Goal: Task Accomplishment & Management: Use online tool/utility

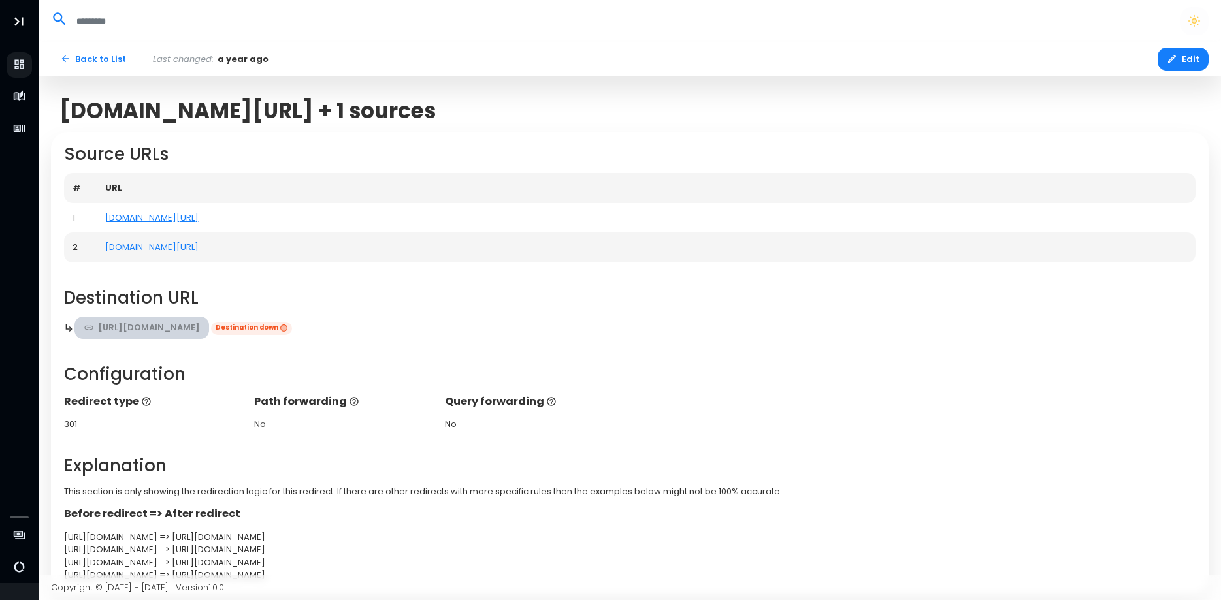
click at [210, 330] on link "[URL][DOMAIN_NAME]" at bounding box center [141, 328] width 135 height 23
click at [1185, 68] on button "Edit" at bounding box center [1183, 59] width 51 height 23
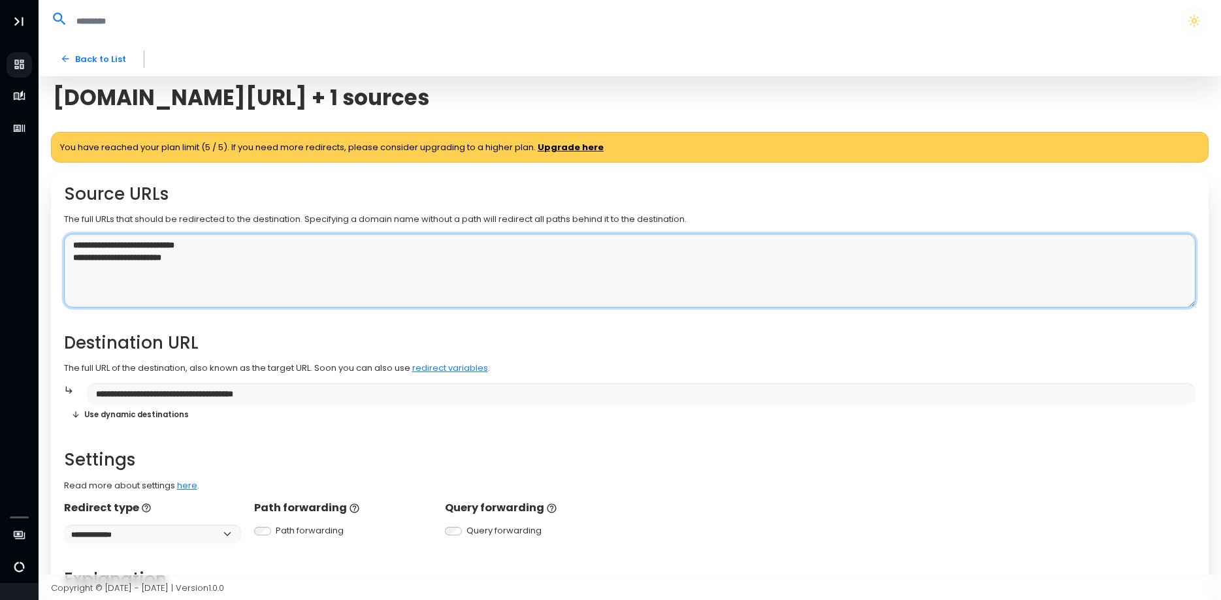
click at [227, 273] on textarea "**********" at bounding box center [630, 271] width 1132 height 74
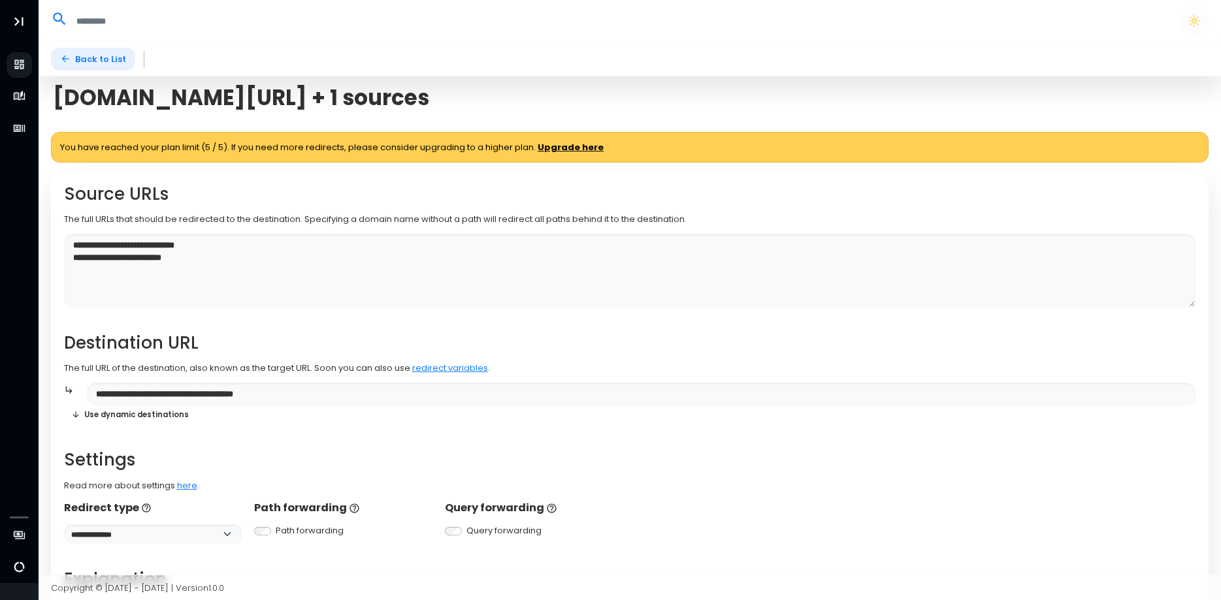
click at [80, 66] on link "Back to List" at bounding box center [93, 59] width 84 height 23
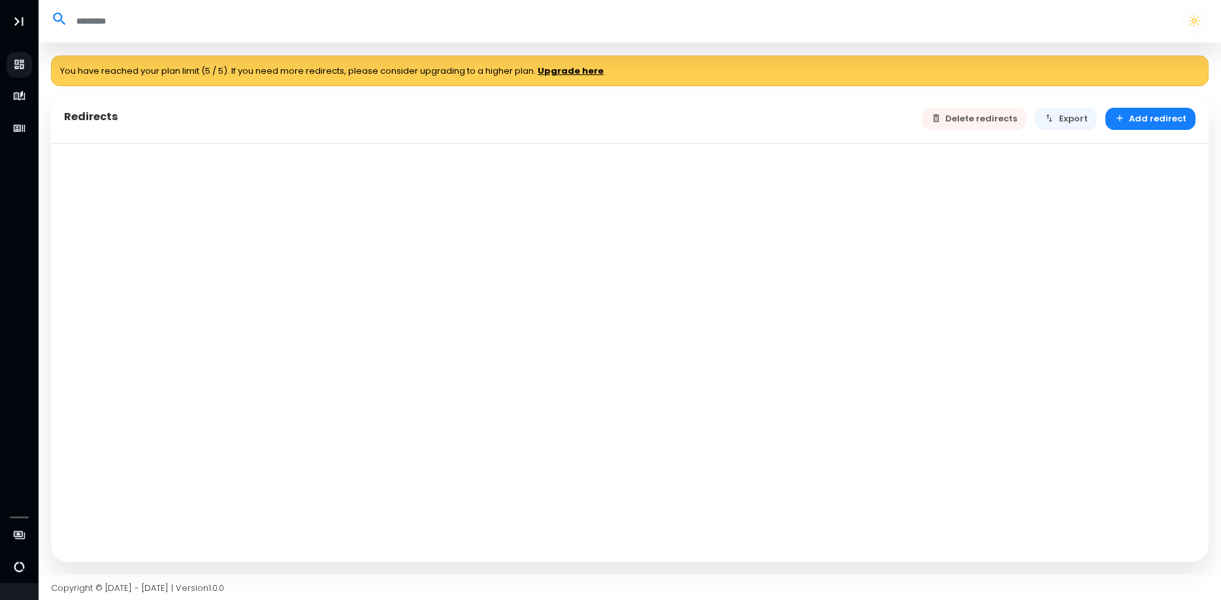
select select "**"
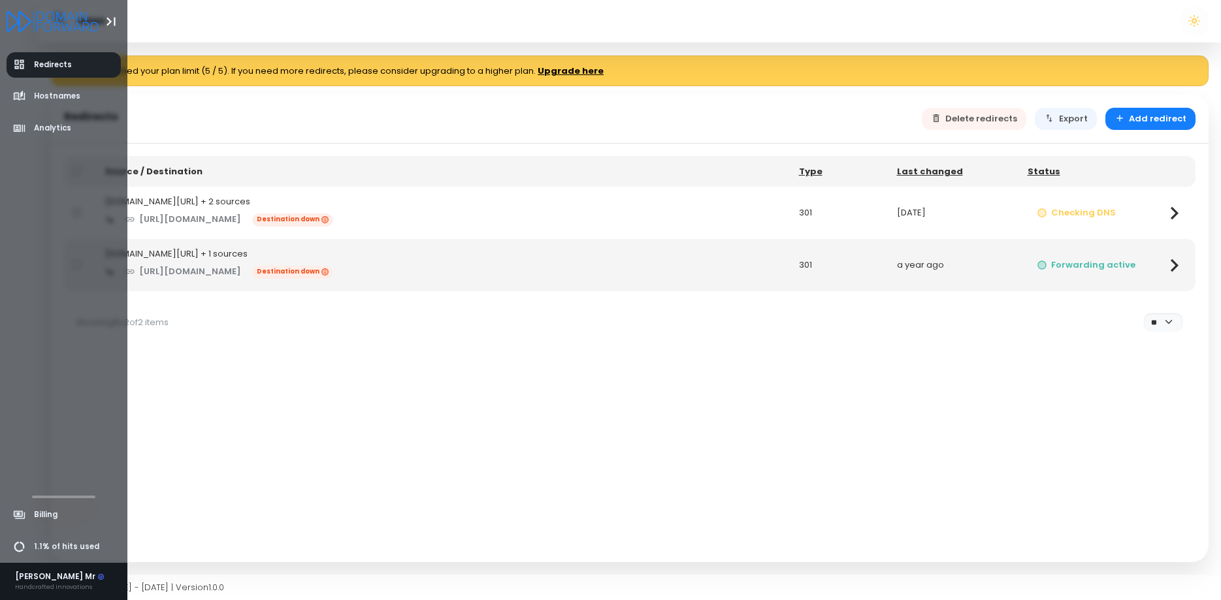
click at [92, 65] on link "Redirects" at bounding box center [64, 64] width 115 height 25
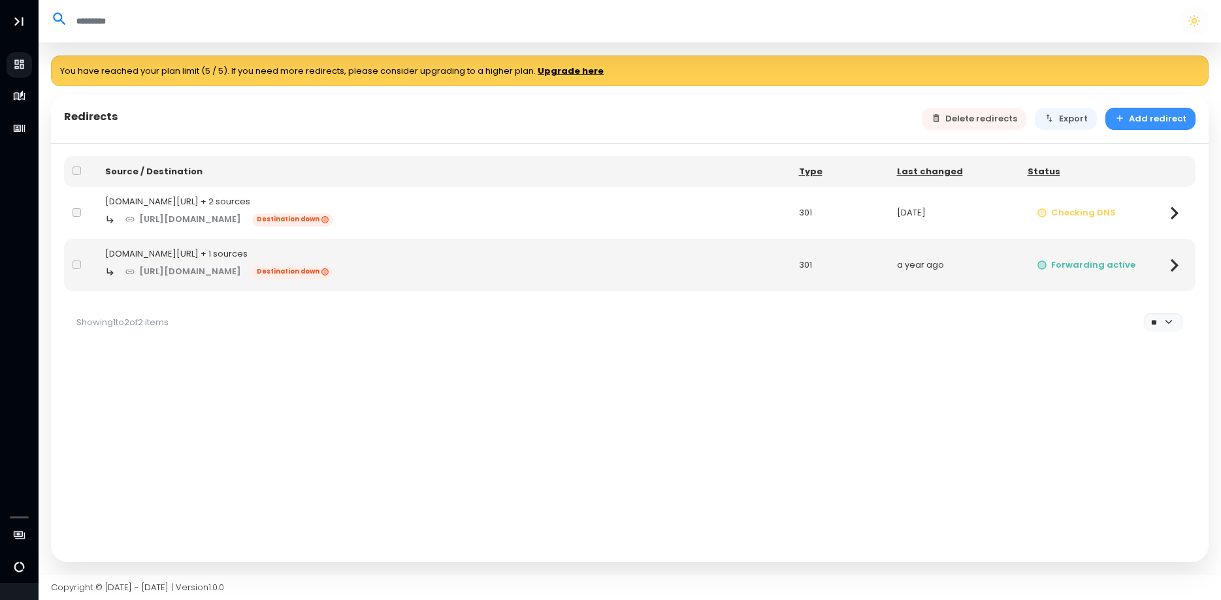
click at [1168, 123] on button "Add redirect" at bounding box center [1150, 119] width 91 height 23
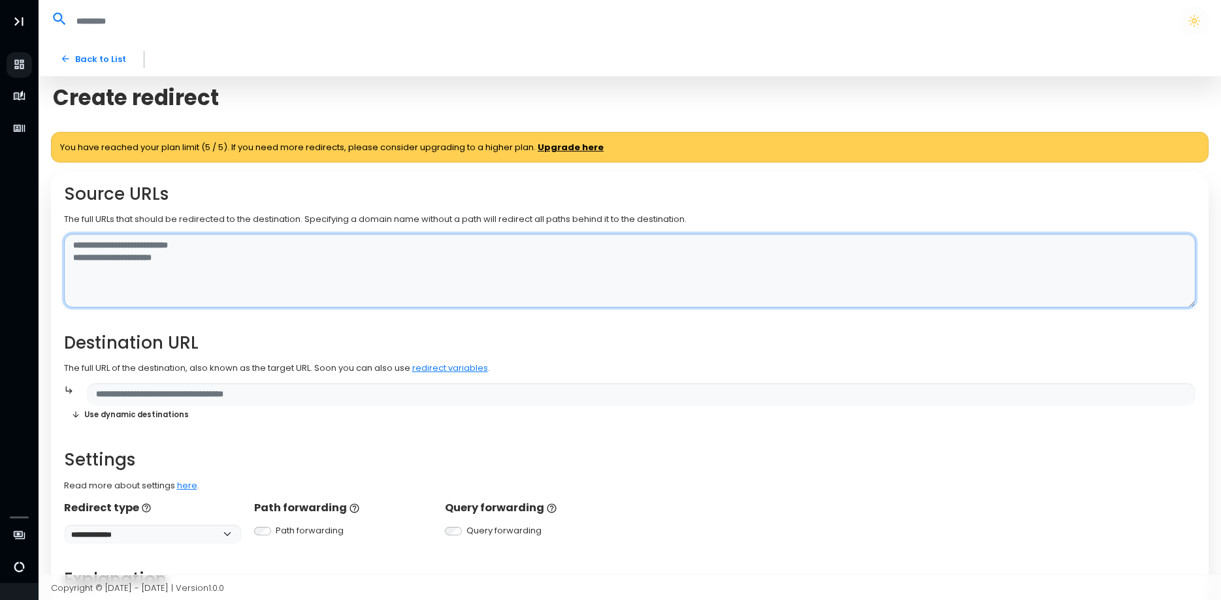
click at [205, 257] on textarea at bounding box center [630, 271] width 1132 height 74
type textarea "**********"
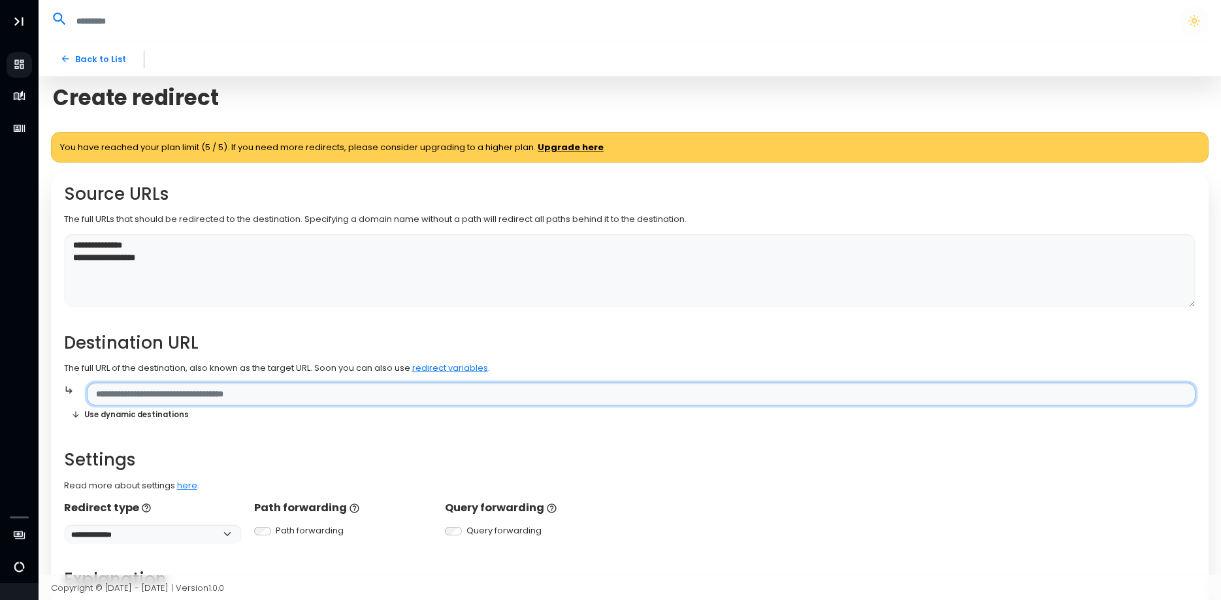
click at [233, 394] on input "text" at bounding box center [641, 394] width 1109 height 23
paste input "**********"
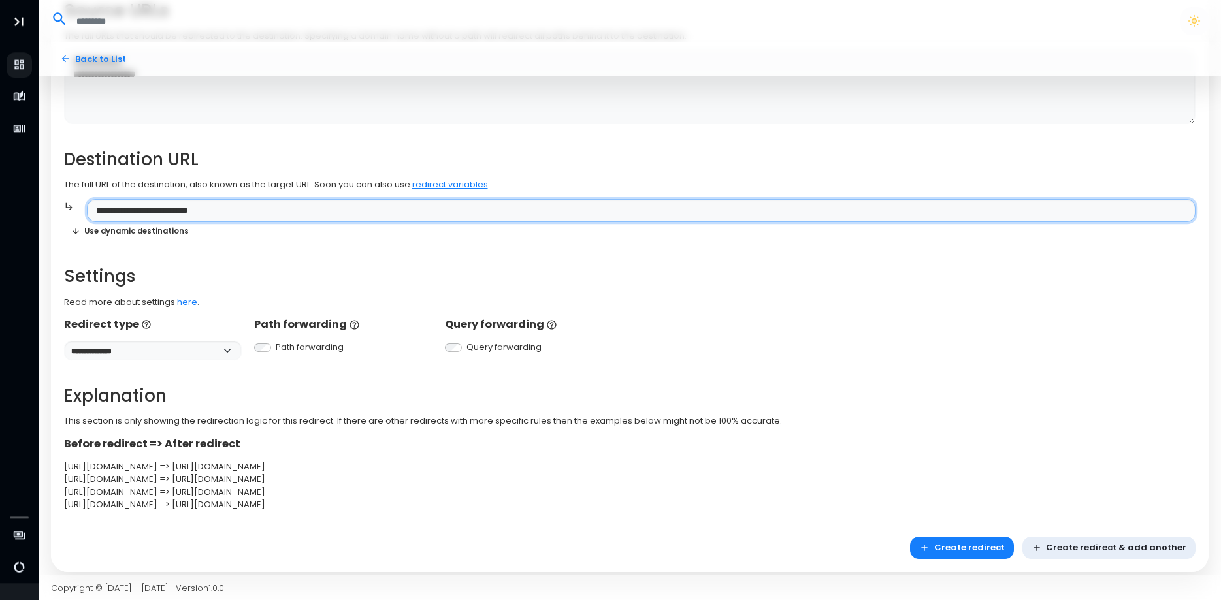
scroll to position [195, 0]
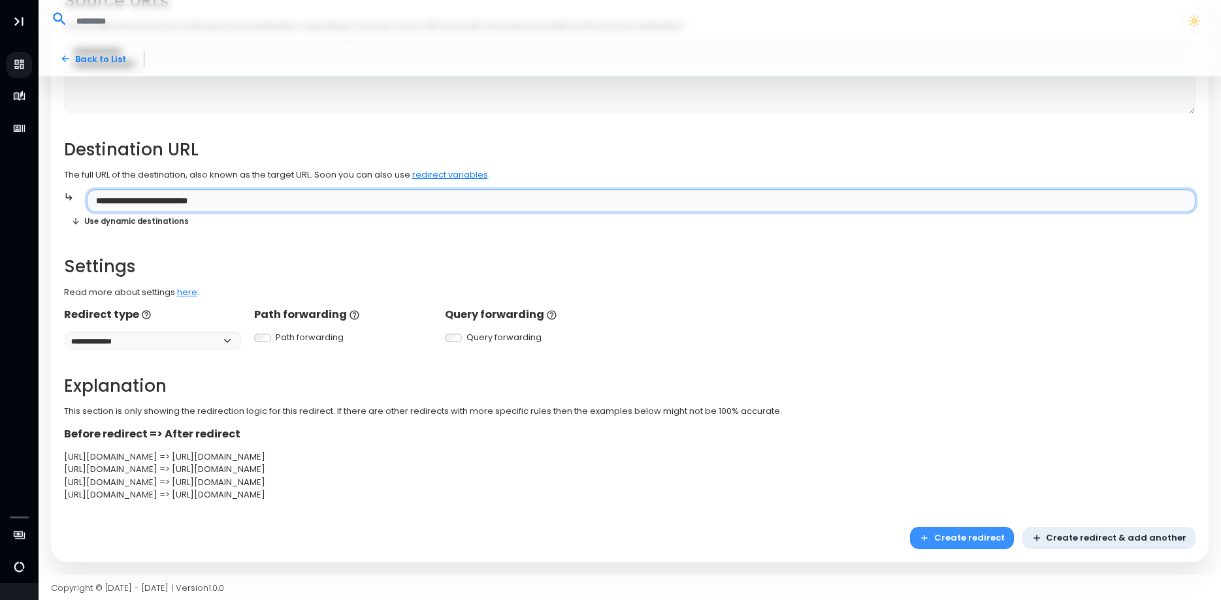
type input "**********"
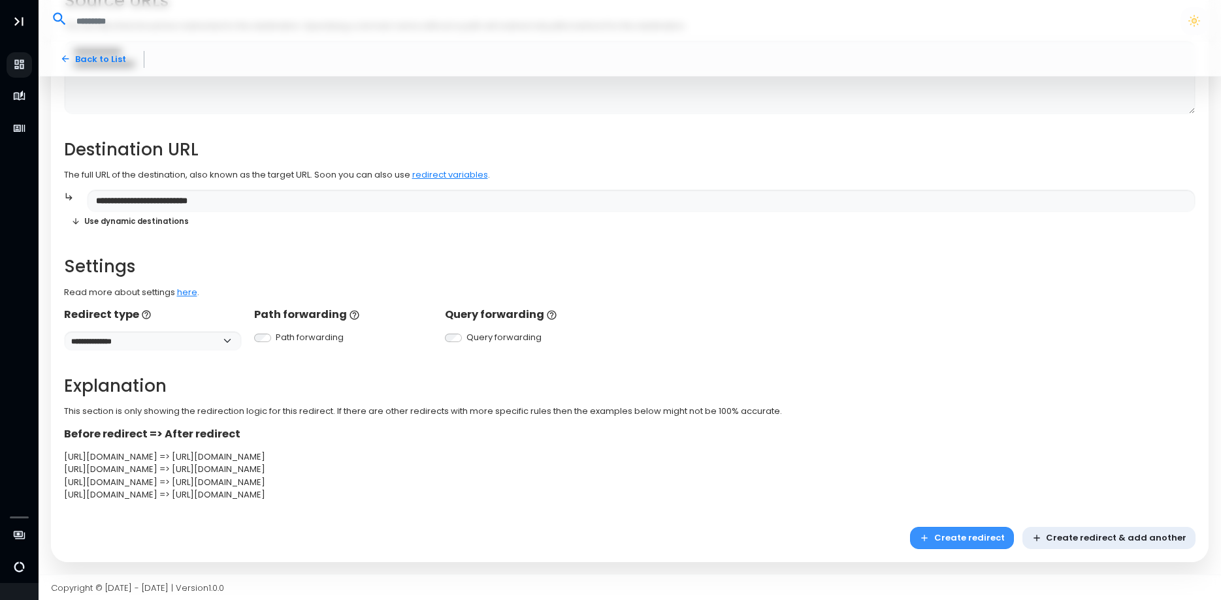
click at [973, 538] on button "Create redirect" at bounding box center [962, 538] width 104 height 23
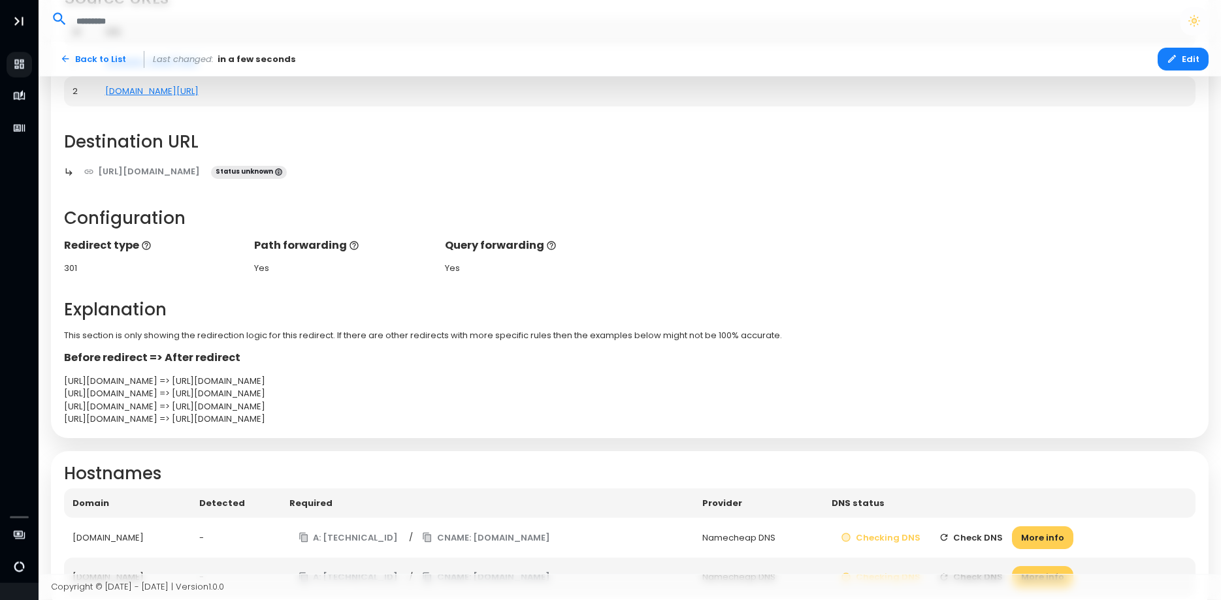
scroll to position [204, 0]
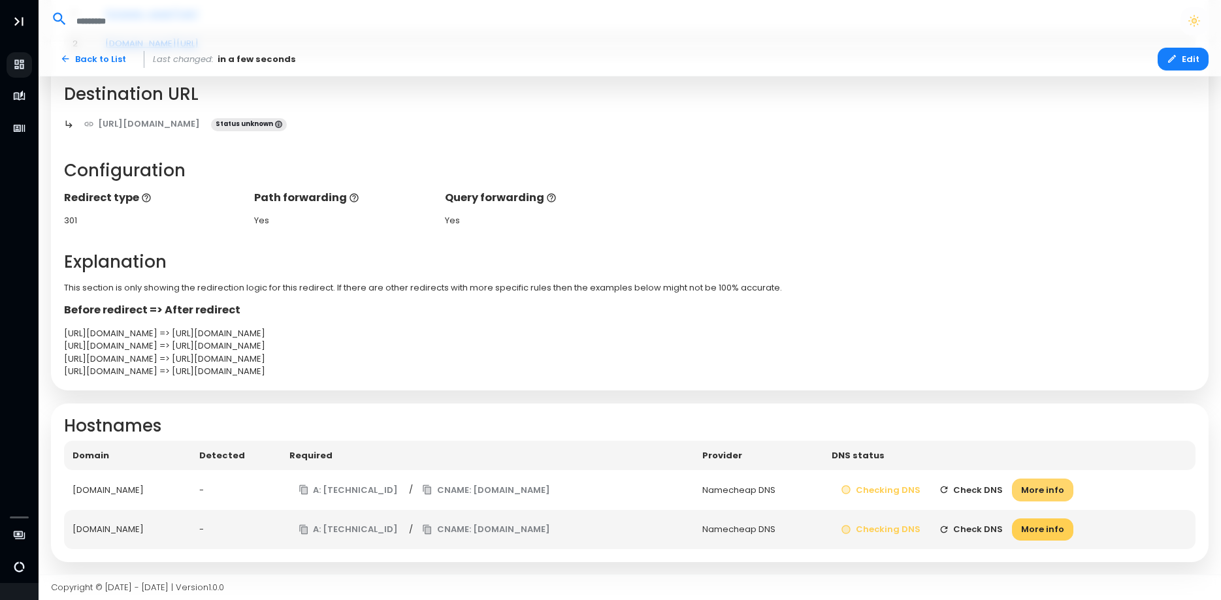
click at [1068, 497] on button "More info" at bounding box center [1042, 490] width 61 height 23
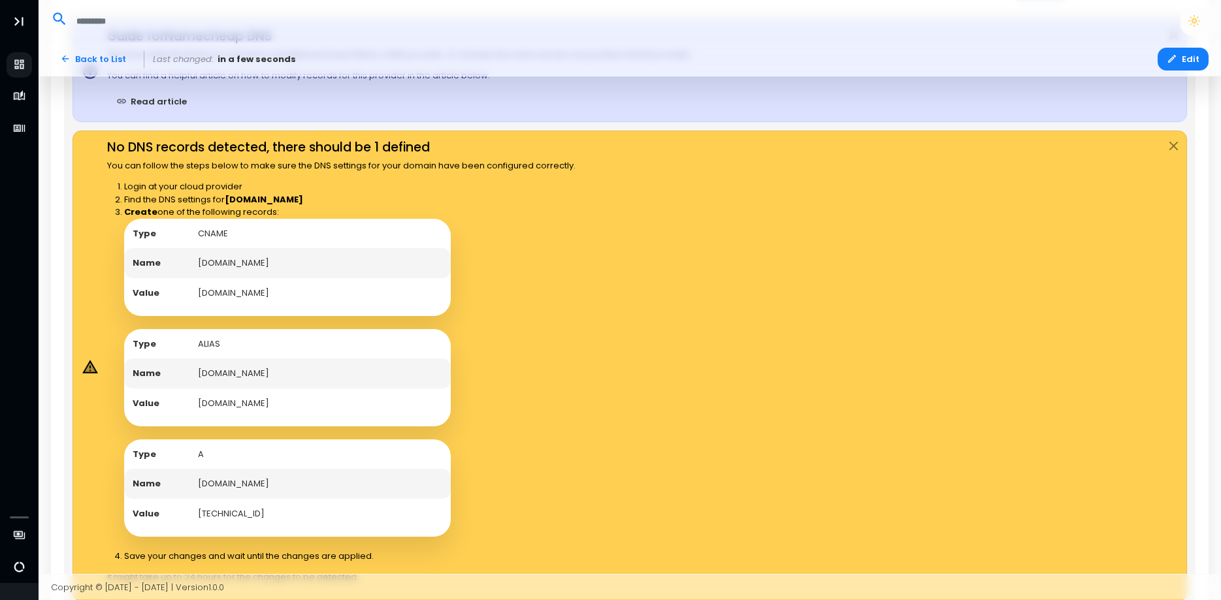
scroll to position [704, 0]
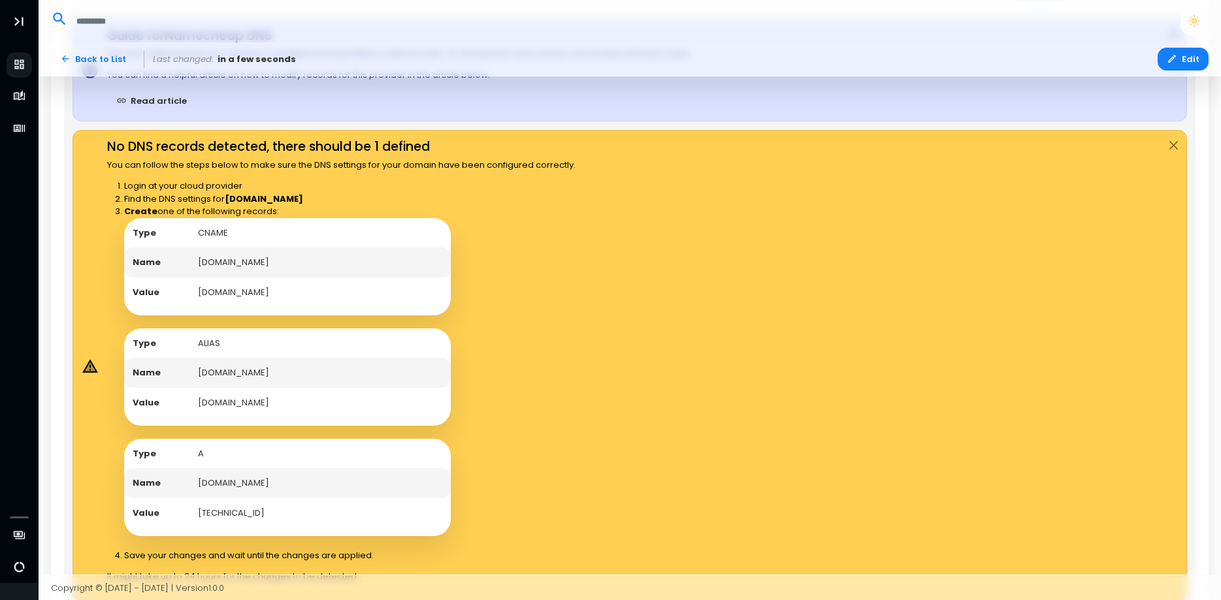
drag, startPoint x: 326, startPoint y: 298, endPoint x: 186, endPoint y: 298, distance: 140.5
click at [186, 298] on tr "Value [DOMAIN_NAME]" at bounding box center [287, 293] width 327 height 30
copy tr "[DOMAIN_NAME]"
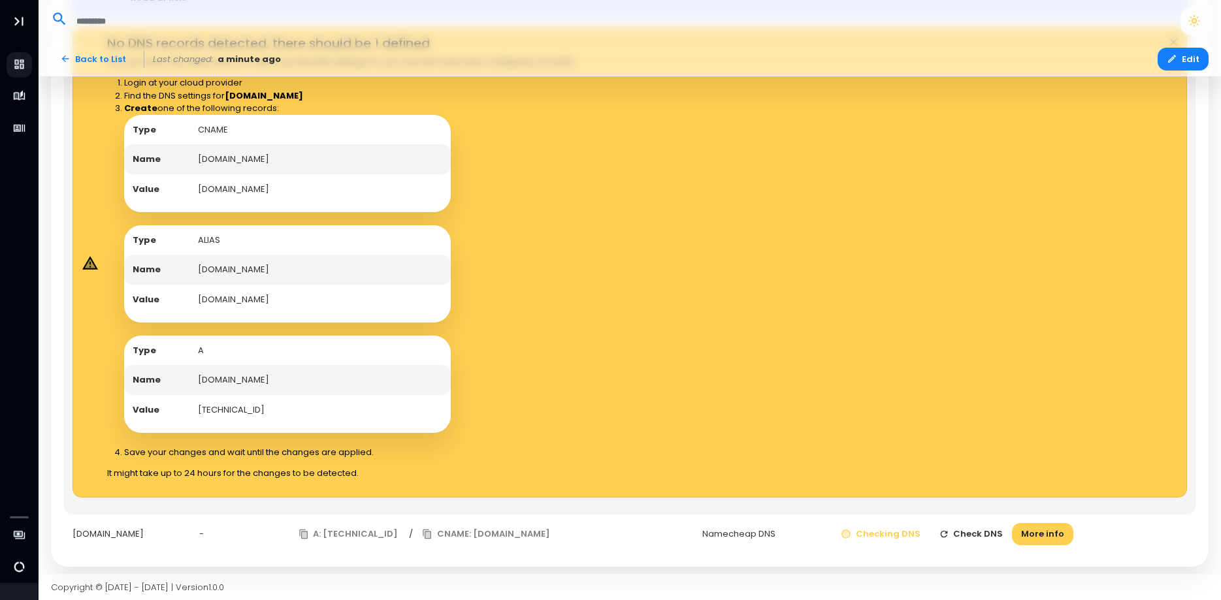
scroll to position [812, 0]
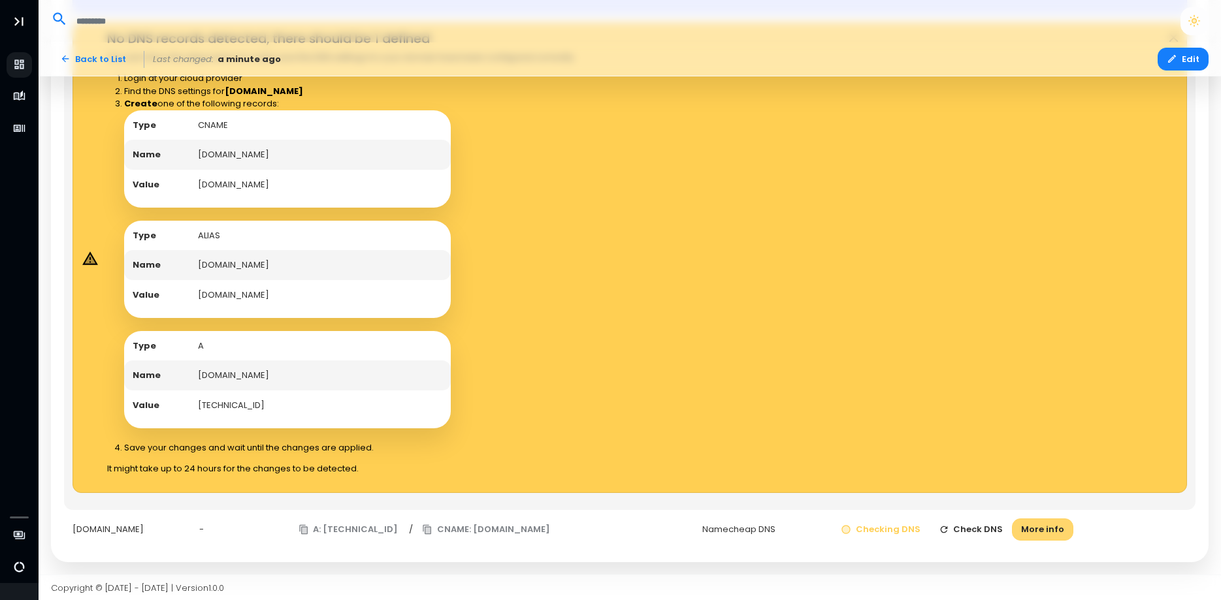
click at [1066, 532] on button "More info" at bounding box center [1042, 530] width 61 height 23
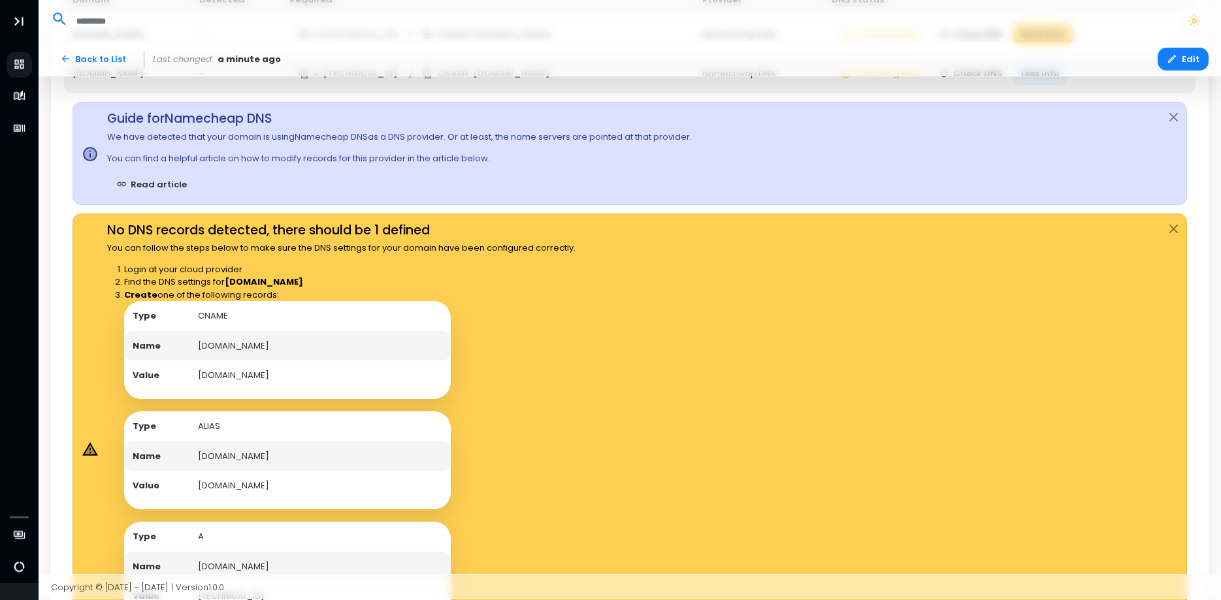
scroll to position [759, 0]
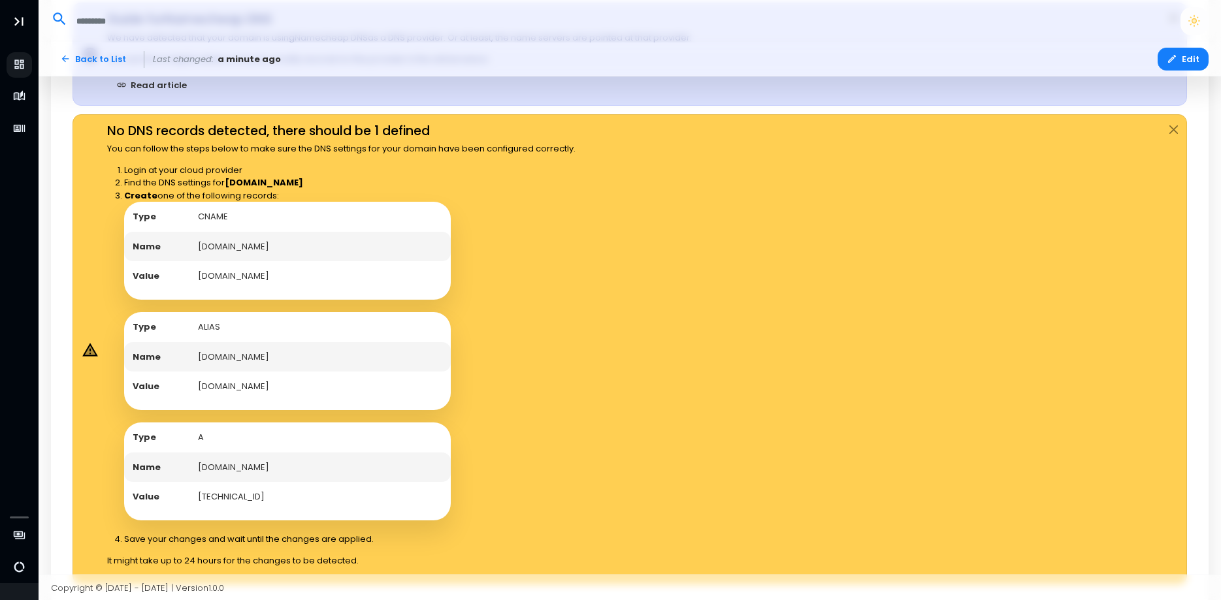
drag, startPoint x: 316, startPoint y: 277, endPoint x: 191, endPoint y: 274, distance: 124.2
click at [191, 274] on td "[DOMAIN_NAME]" at bounding box center [319, 276] width 261 height 30
copy td "[DOMAIN_NAME]"
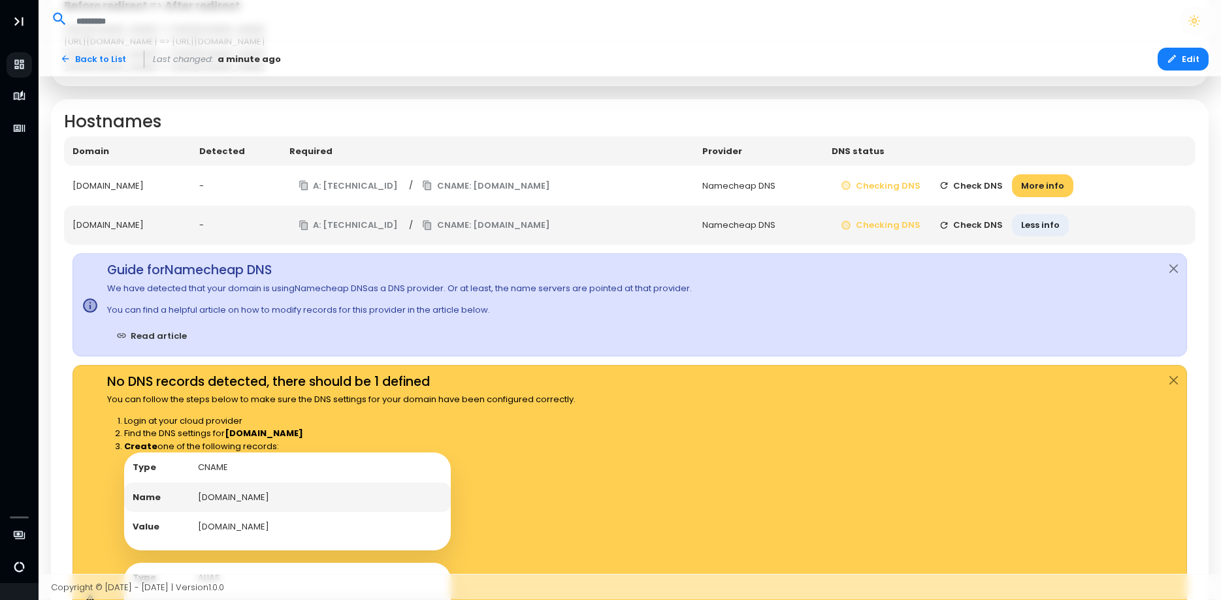
scroll to position [423, 0]
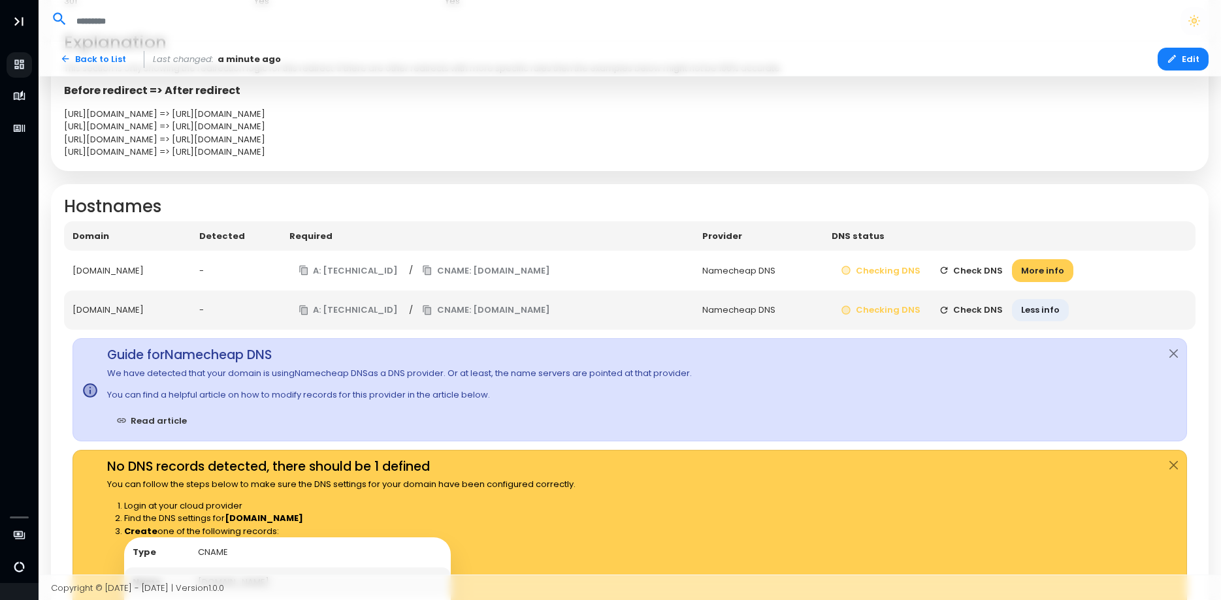
click at [1006, 274] on button "Check DNS" at bounding box center [971, 270] width 83 height 23
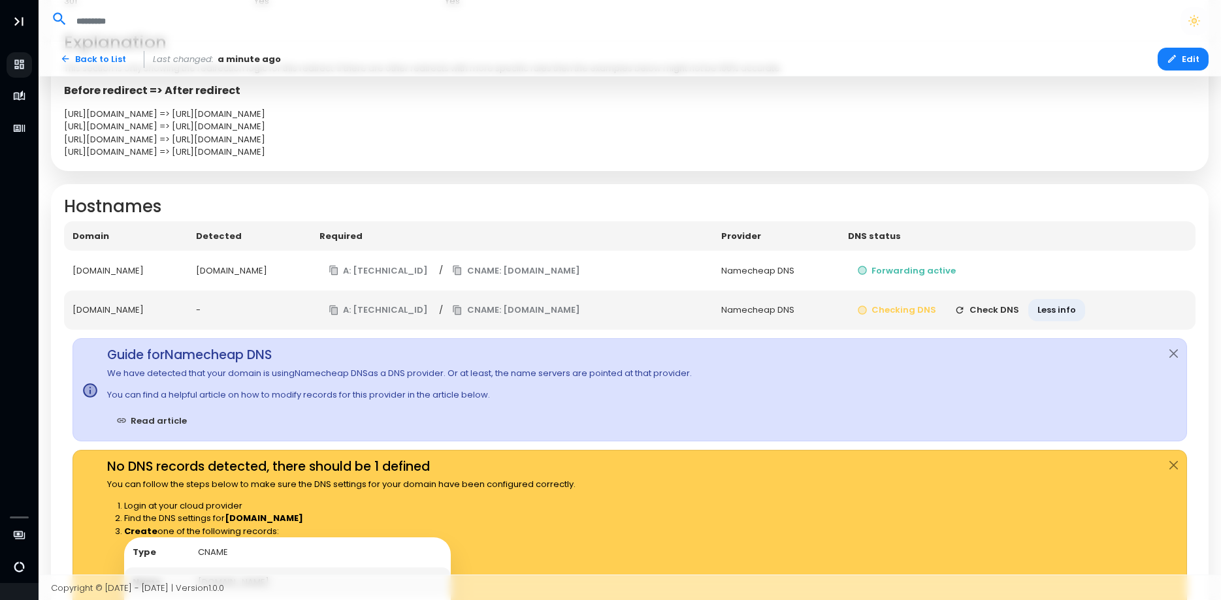
click at [1019, 314] on button "Check DNS" at bounding box center [986, 310] width 83 height 23
